Goal: Transaction & Acquisition: Purchase product/service

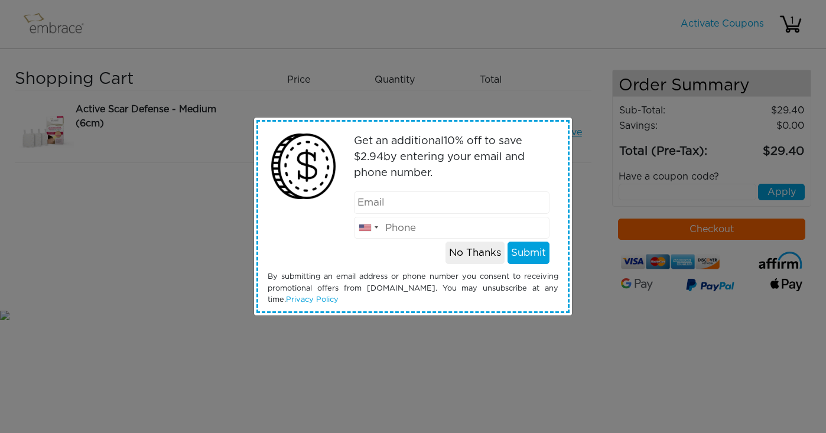
click at [473, 254] on button "No Thanks" at bounding box center [475, 253] width 59 height 22
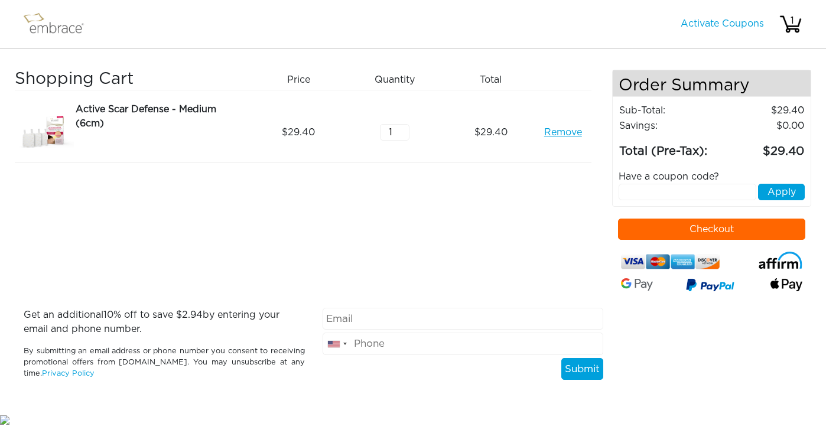
click at [42, 28] on img at bounding box center [59, 24] width 77 height 30
click at [58, 22] on img at bounding box center [59, 24] width 77 height 30
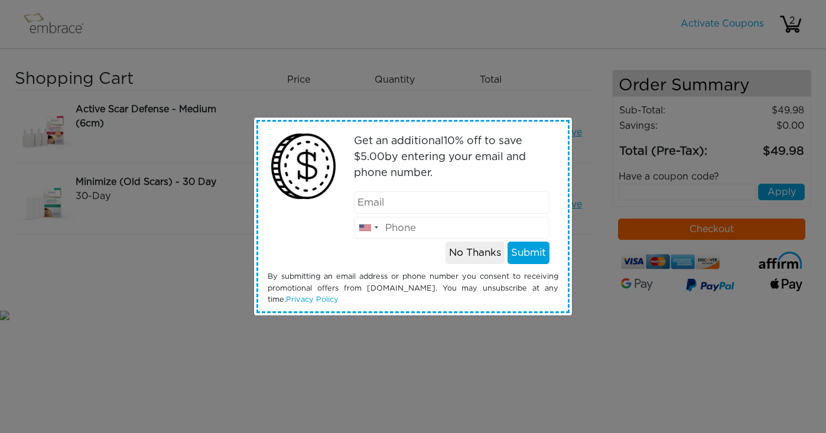
click at [480, 251] on button "No Thanks" at bounding box center [475, 253] width 59 height 22
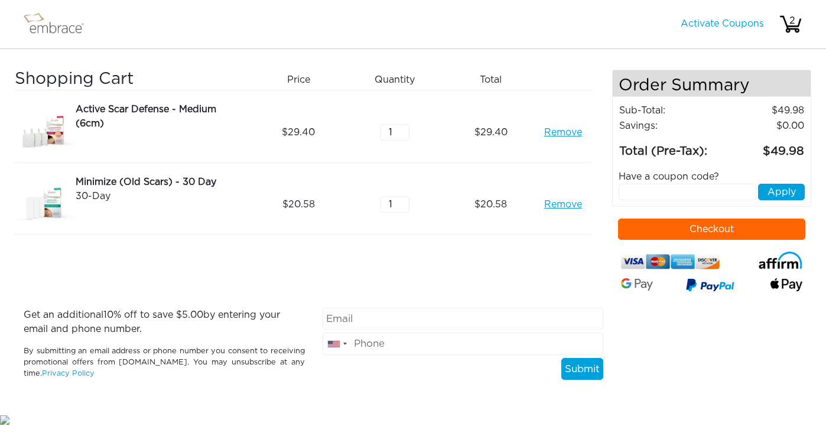
click at [707, 229] on button "Checkout" at bounding box center [711, 229] width 187 height 21
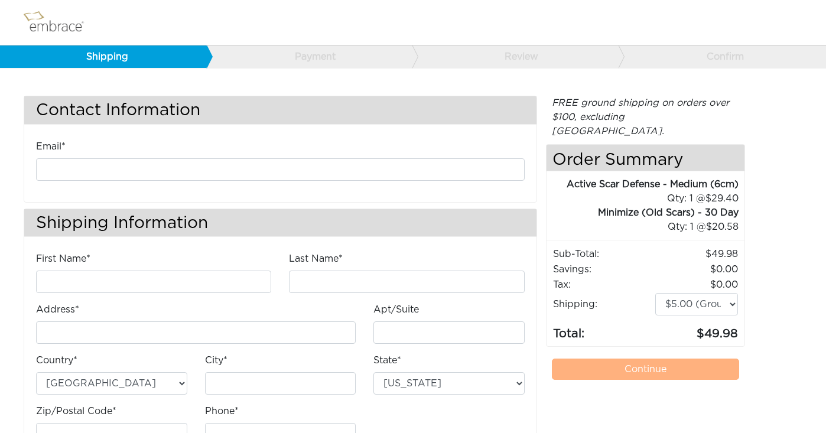
scroll to position [3, 0]
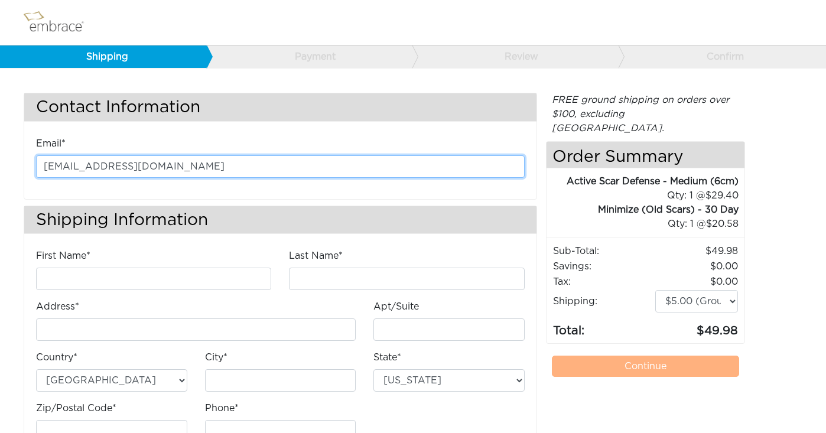
type input "[EMAIL_ADDRESS][DOMAIN_NAME]"
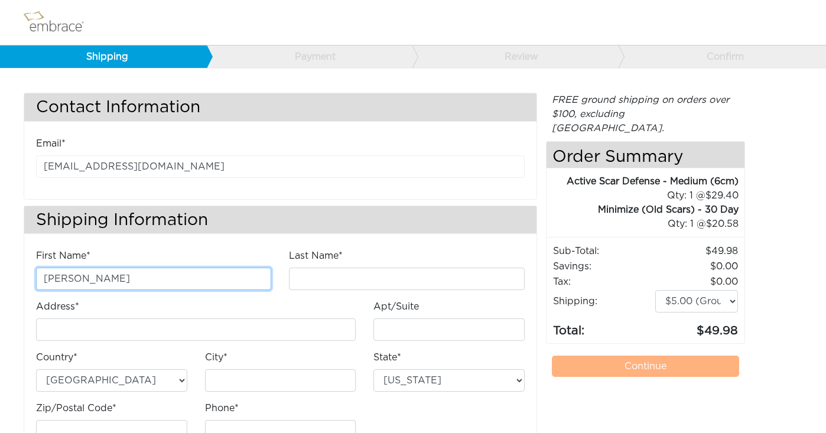
type input "[PERSON_NAME]"
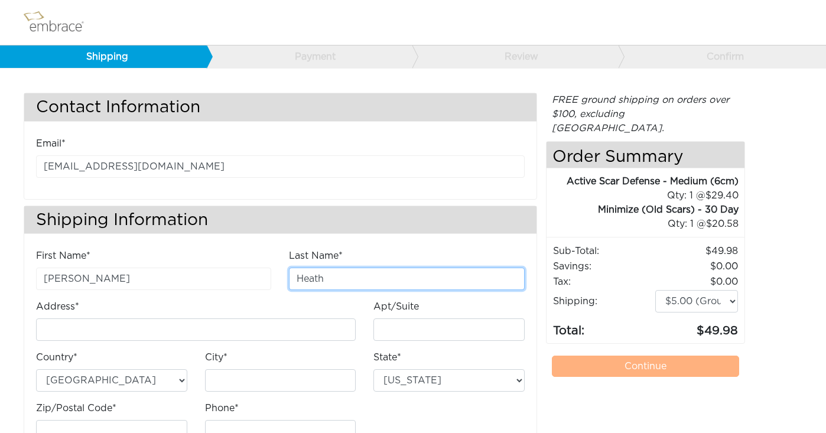
type input "Heath"
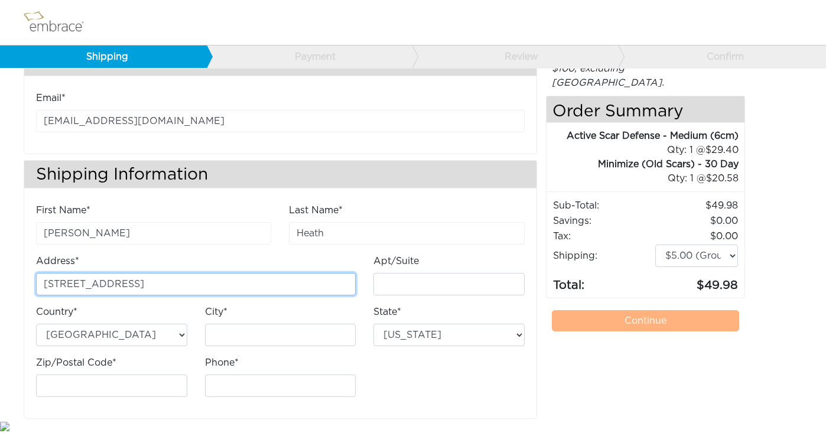
scroll to position [48, 0]
type input "[STREET_ADDRESS]"
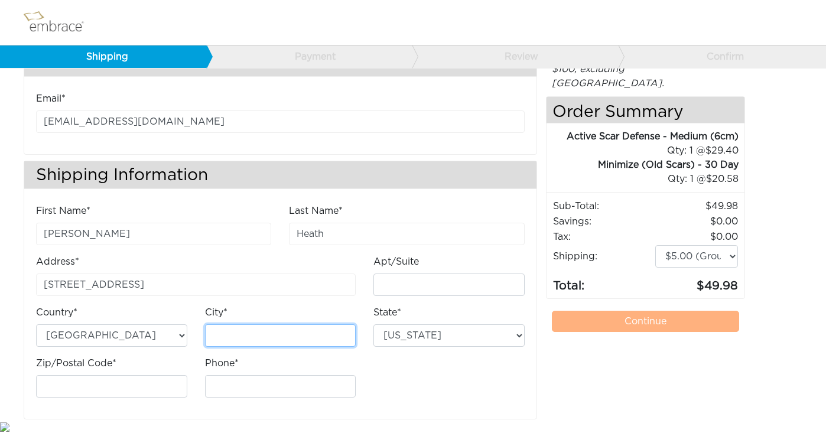
type input "N"
type input "Mt. [GEOGRAPHIC_DATA]"
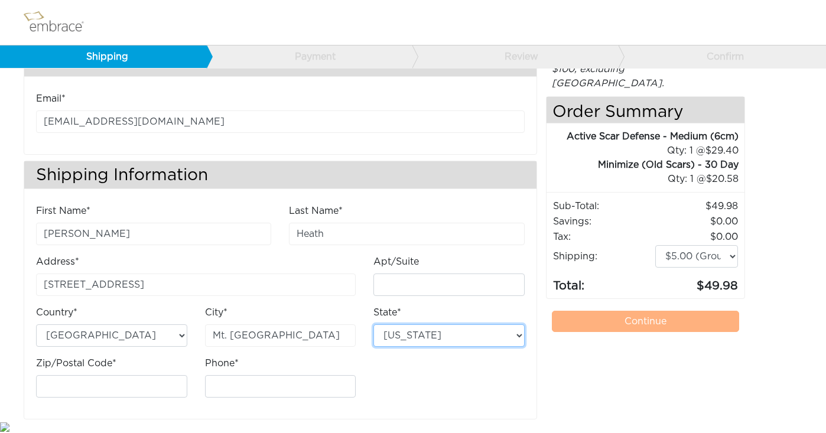
select select "PA"
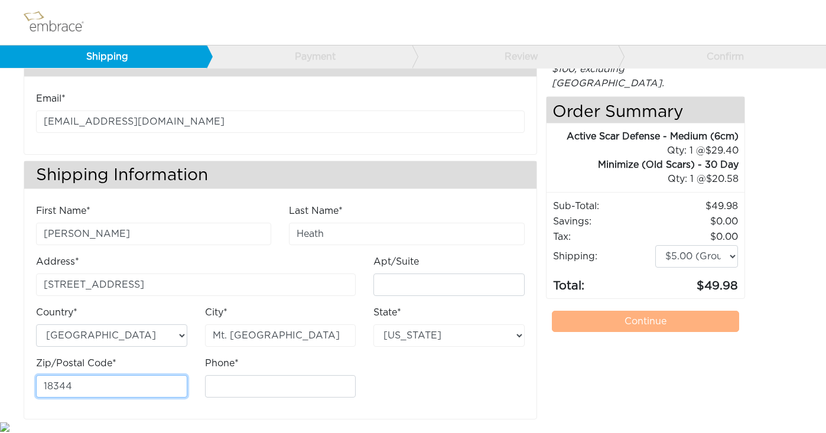
type input "18344"
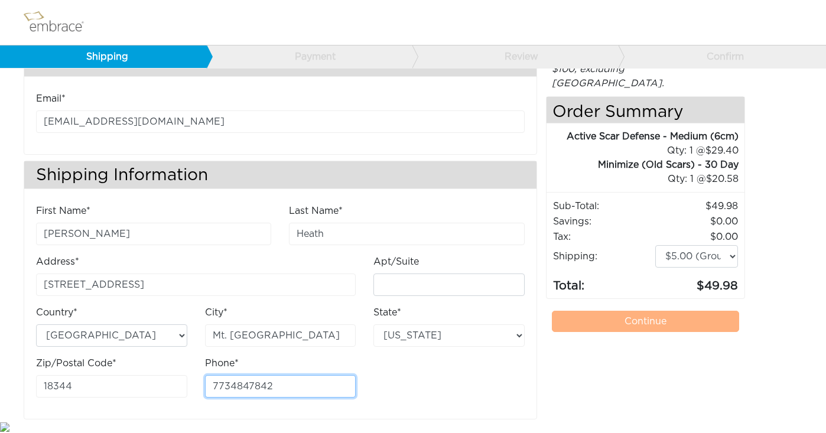
type input "7734847842"
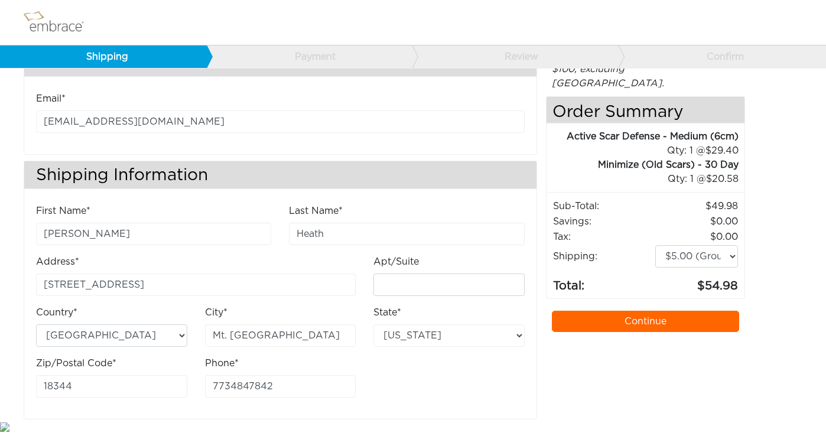
click at [684, 320] on link "Continue" at bounding box center [645, 321] width 187 height 21
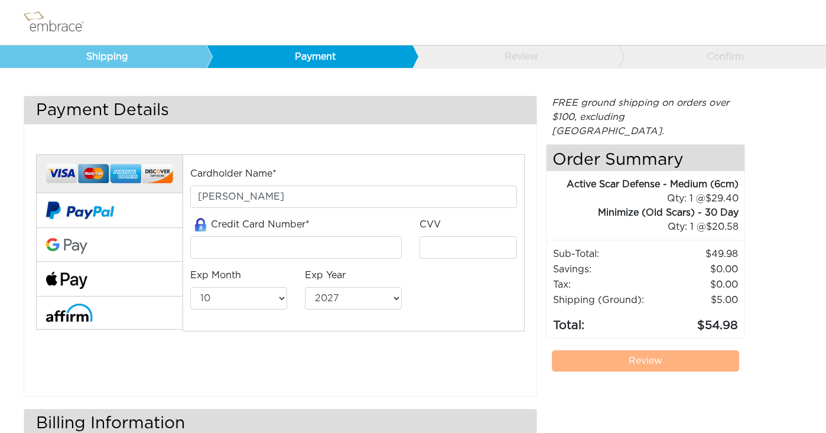
select select "10"
select select "2027"
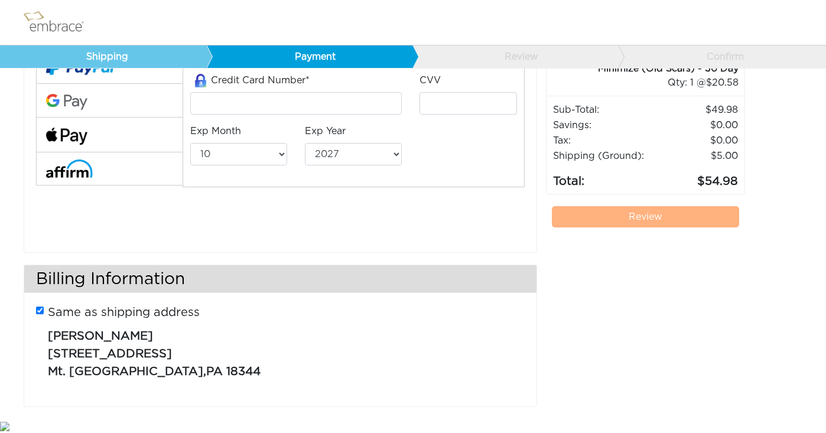
scroll to position [144, 0]
click at [40, 307] on input "Same as shipping address" at bounding box center [40, 311] width 8 height 8
checkbox input "false"
select select "AL"
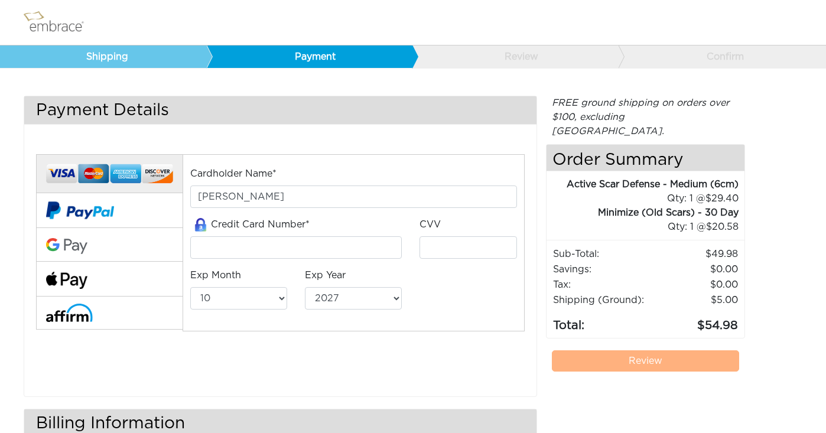
scroll to position [0, 0]
click at [269, 245] on input "tel" at bounding box center [296, 247] width 212 height 22
type input "5189410110894410"
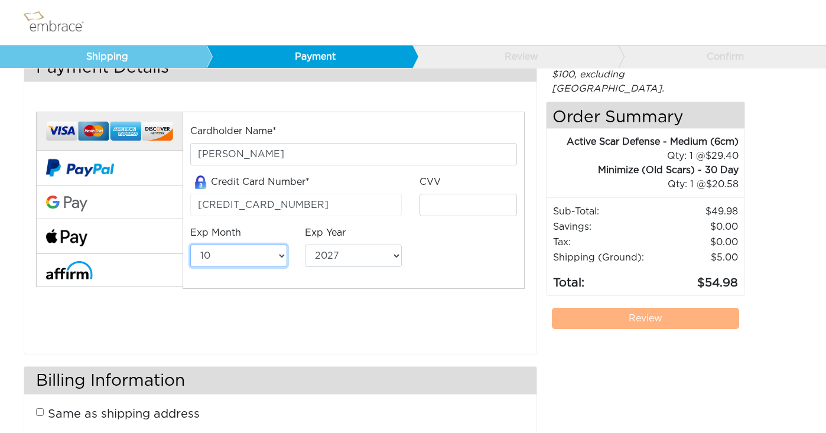
scroll to position [54, 0]
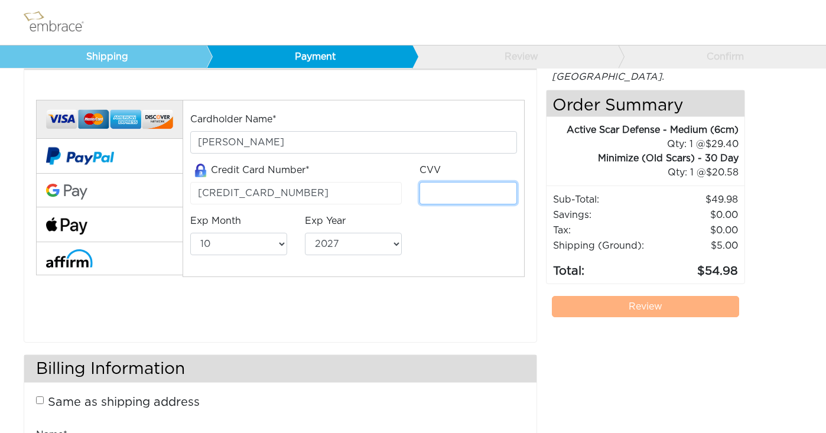
click at [459, 196] on input "tel" at bounding box center [468, 193] width 97 height 22
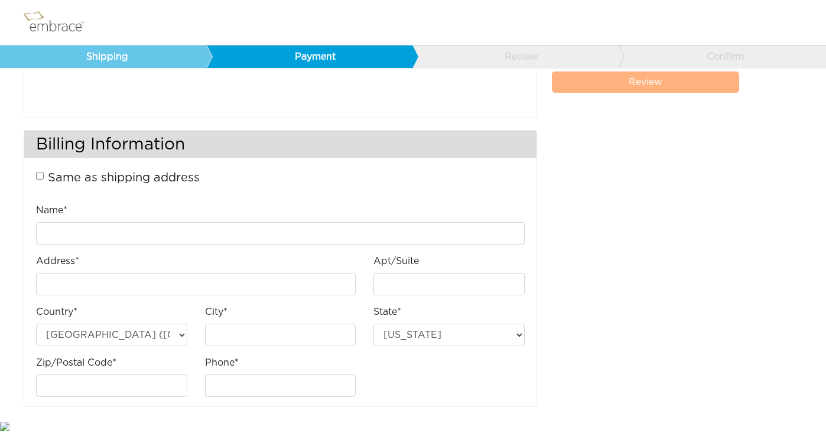
scroll to position [278, 0]
type input "427"
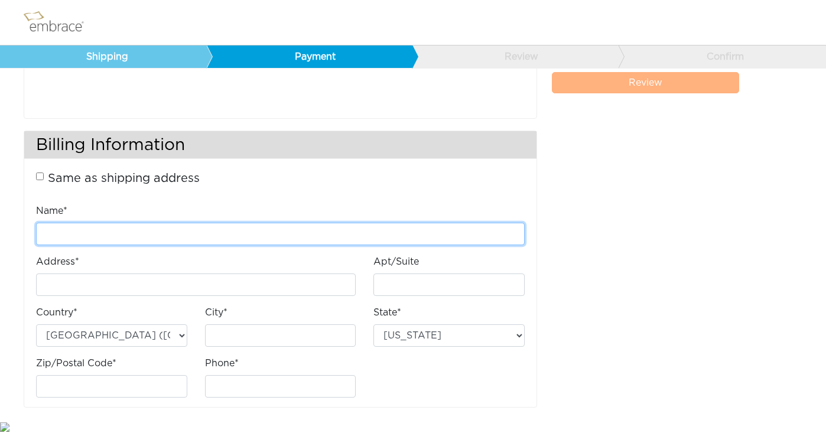
click at [161, 238] on input "Name*" at bounding box center [280, 234] width 489 height 22
type input "Elizabeth Heath"
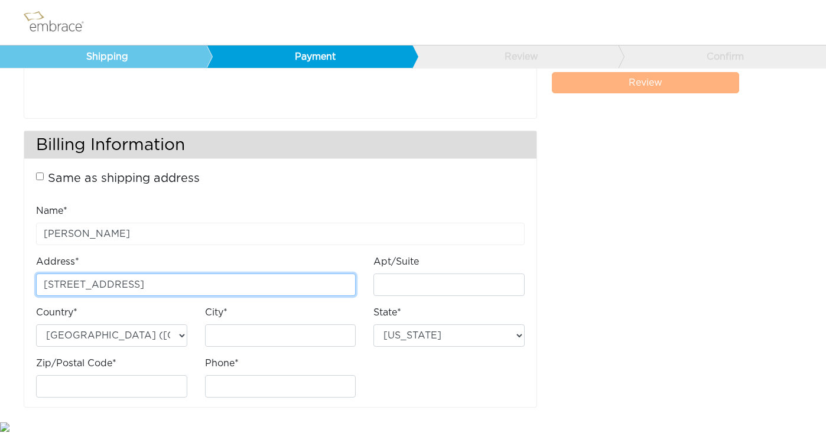
type input "60 Park Terrace West A51"
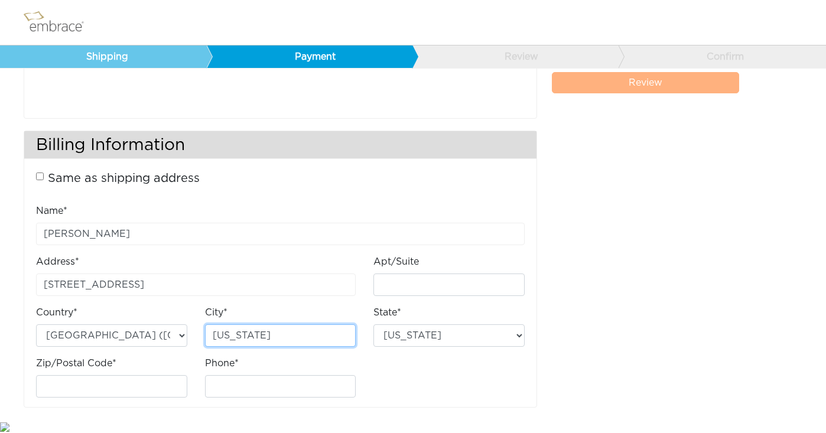
type input "[US_STATE]"
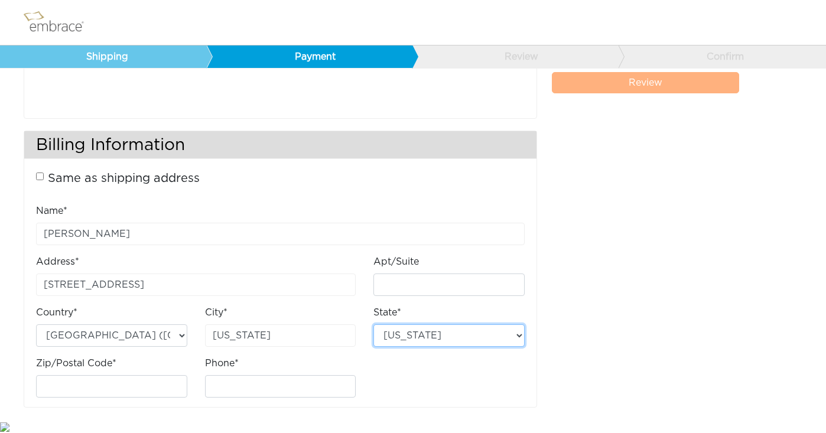
select select "NY"
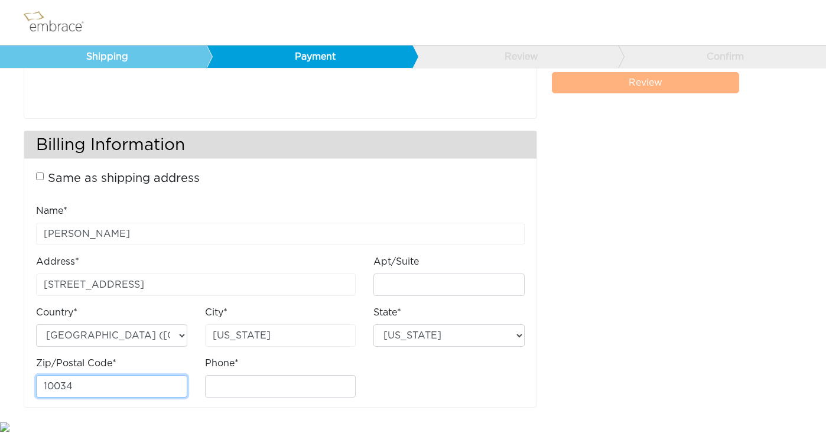
type input "10034"
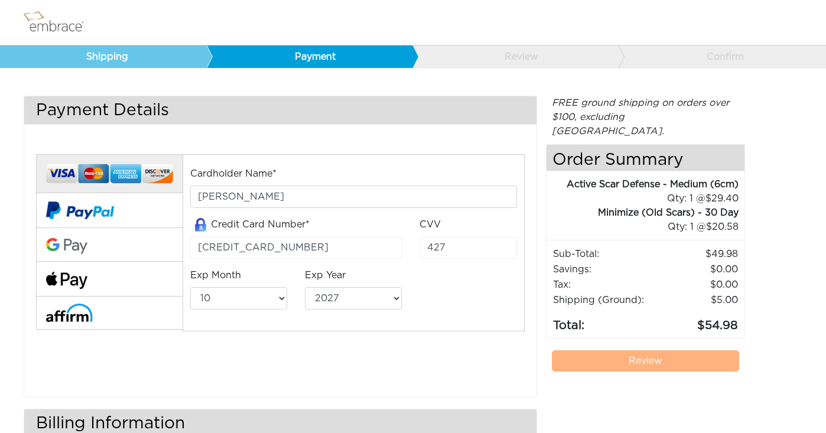
scroll to position [0, 0]
type input "7734847842"
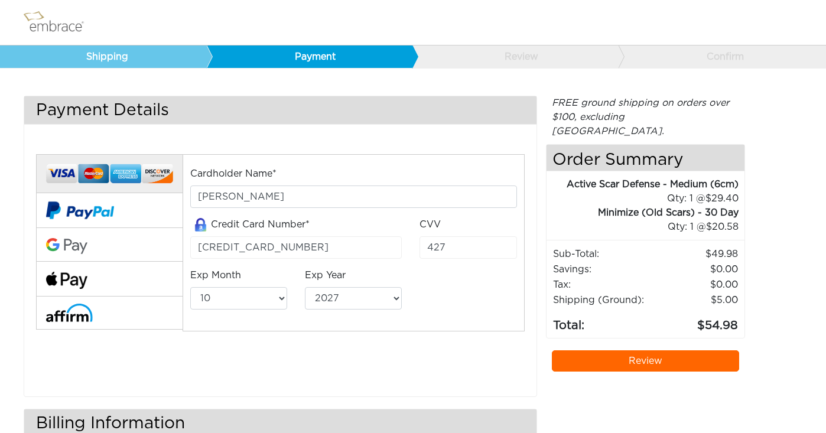
click at [441, 361] on div "Cardholder Name* Elizabeth Heath Credit Card Number* 5189410110894410 CVV 427 E…" at bounding box center [280, 258] width 506 height 239
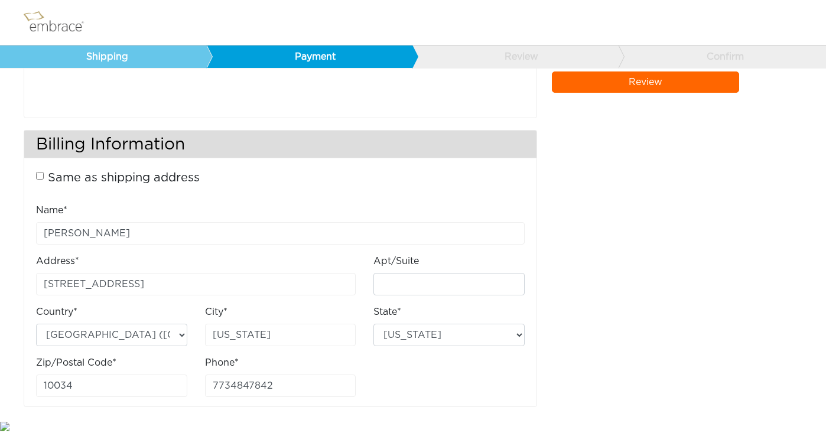
scroll to position [278, 0]
click at [659, 83] on link "Review" at bounding box center [645, 82] width 187 height 21
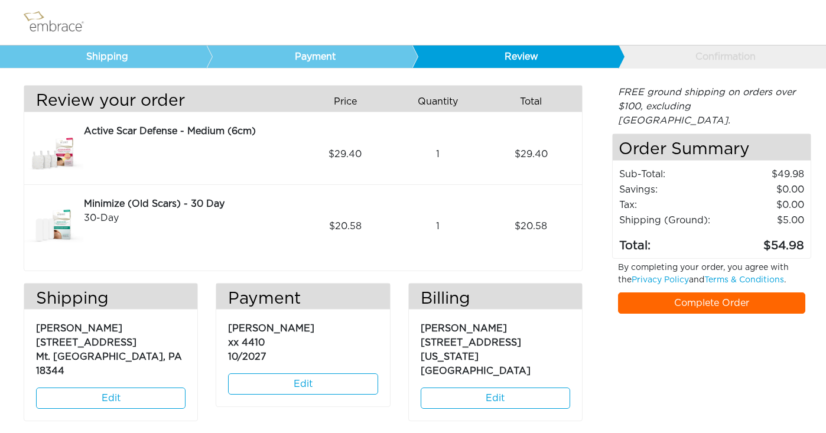
scroll to position [10, 0]
click at [750, 293] on link "Complete Order" at bounding box center [711, 303] width 187 height 21
